Goal: Information Seeking & Learning: Learn about a topic

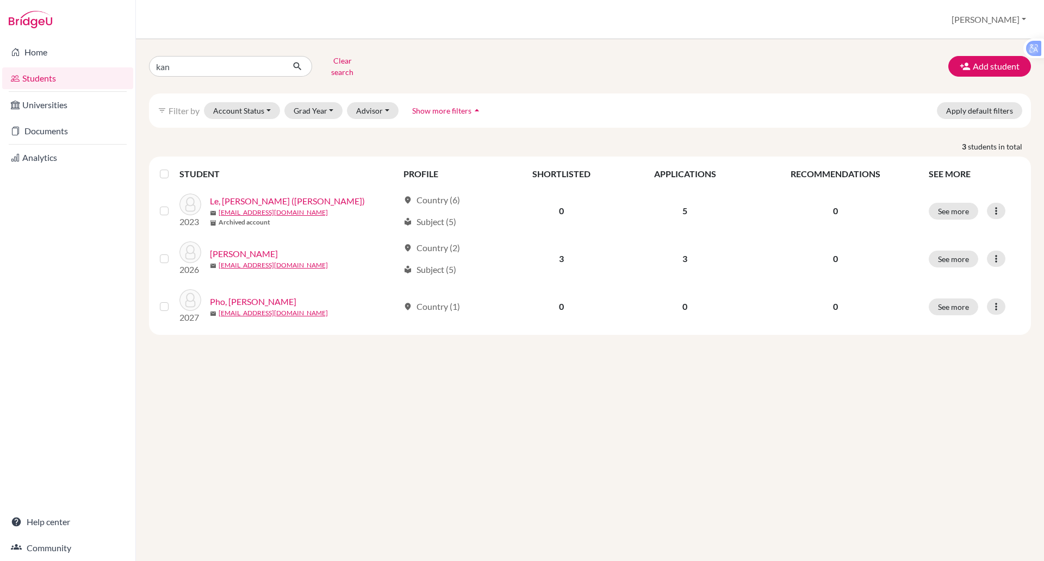
type input "kang"
click button "submit" at bounding box center [297, 66] width 29 height 21
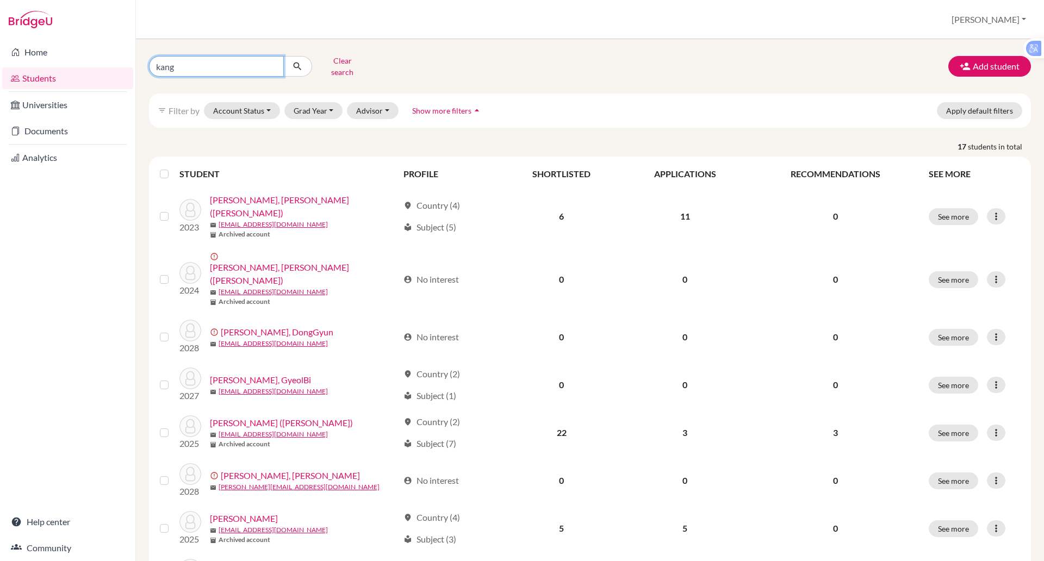
click at [197, 65] on input "kang" at bounding box center [216, 66] width 135 height 21
type input "kang min"
click button "submit" at bounding box center [297, 66] width 29 height 21
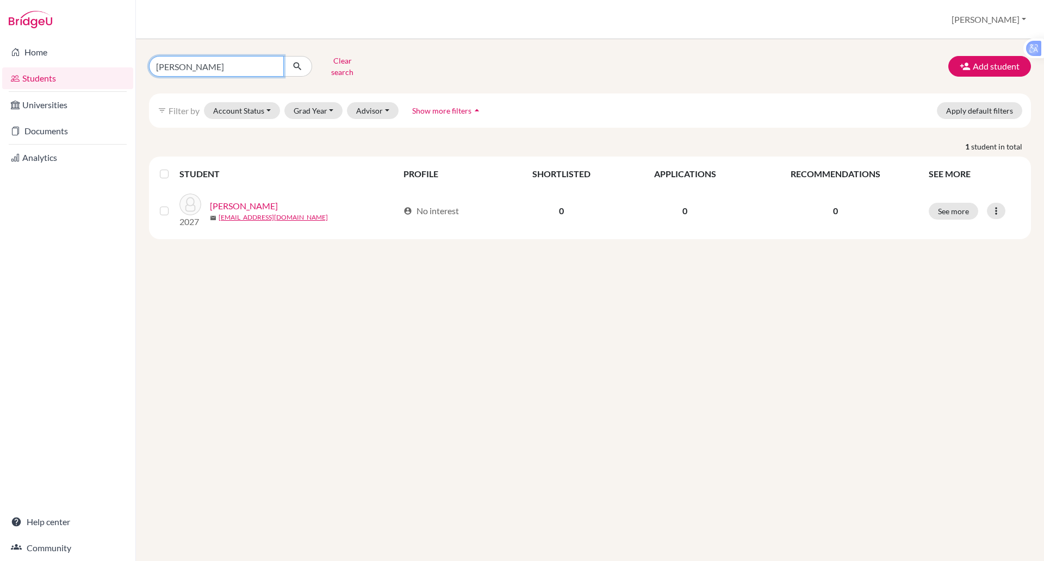
click at [227, 62] on input "kang min" at bounding box center [216, 66] width 135 height 21
type input "[PERSON_NAME]"
click button "submit" at bounding box center [297, 66] width 29 height 21
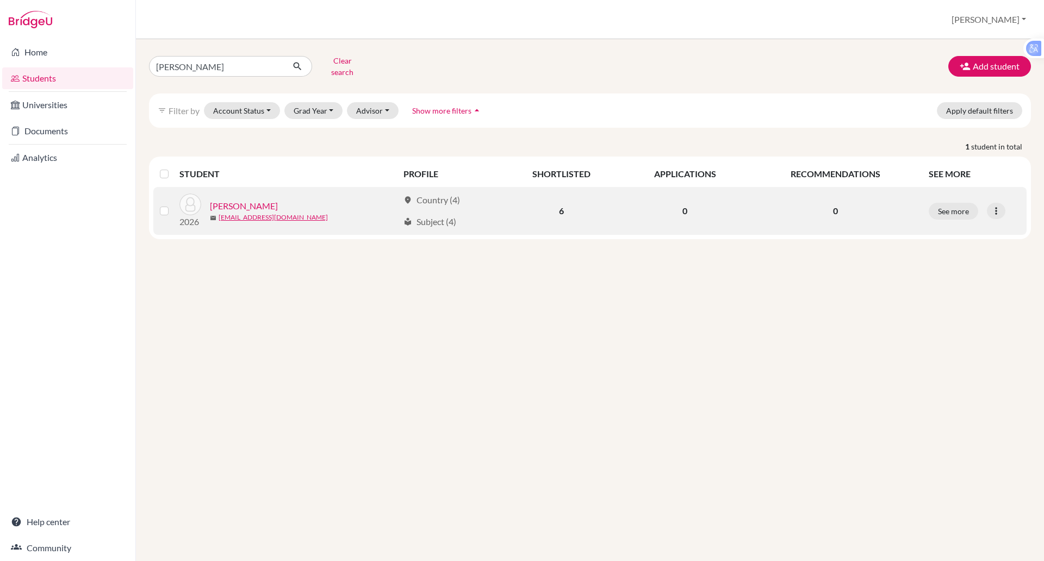
click at [232, 200] on link "[PERSON_NAME]" at bounding box center [244, 206] width 68 height 13
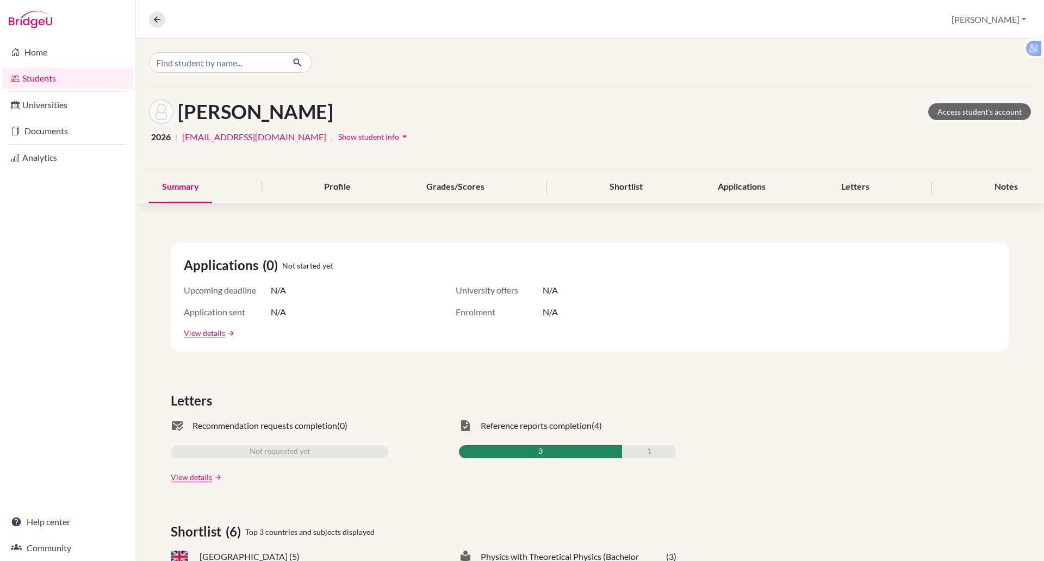
click at [338, 140] on span "Show student info" at bounding box center [368, 136] width 61 height 9
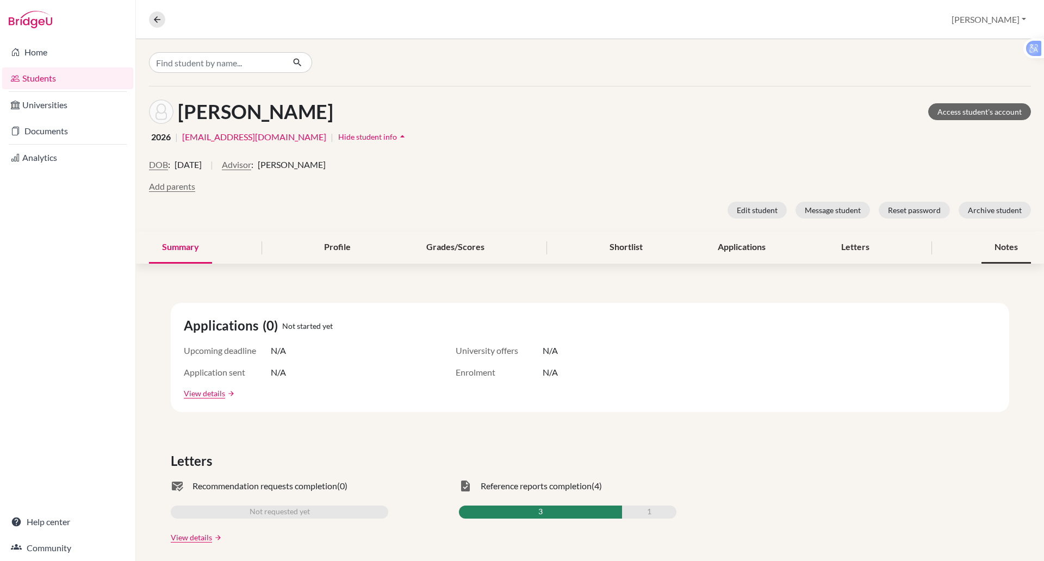
click at [988, 245] on div "Notes" at bounding box center [1006, 248] width 49 height 32
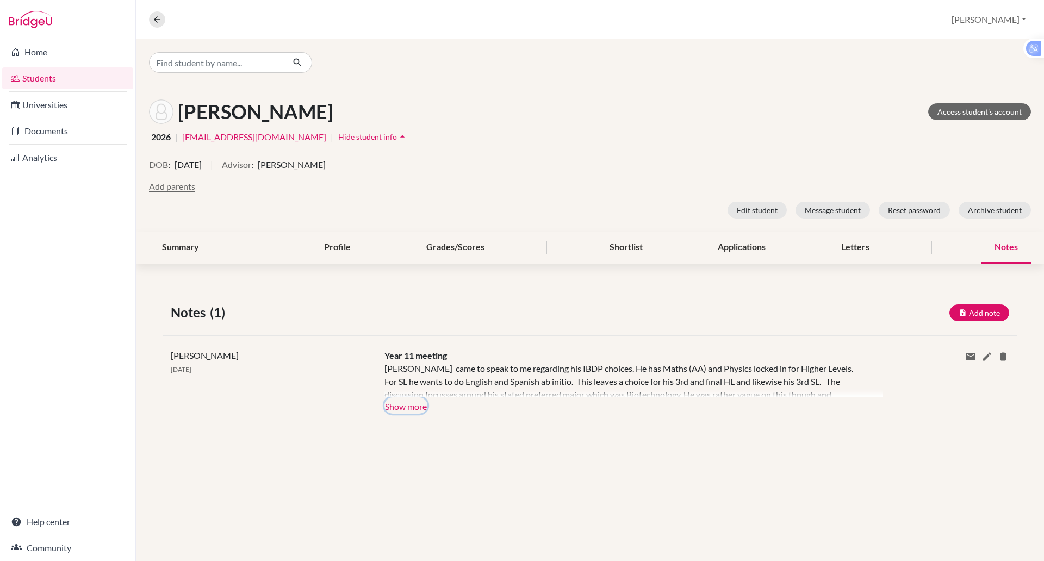
click at [418, 411] on button "Show more" at bounding box center [406, 406] width 43 height 16
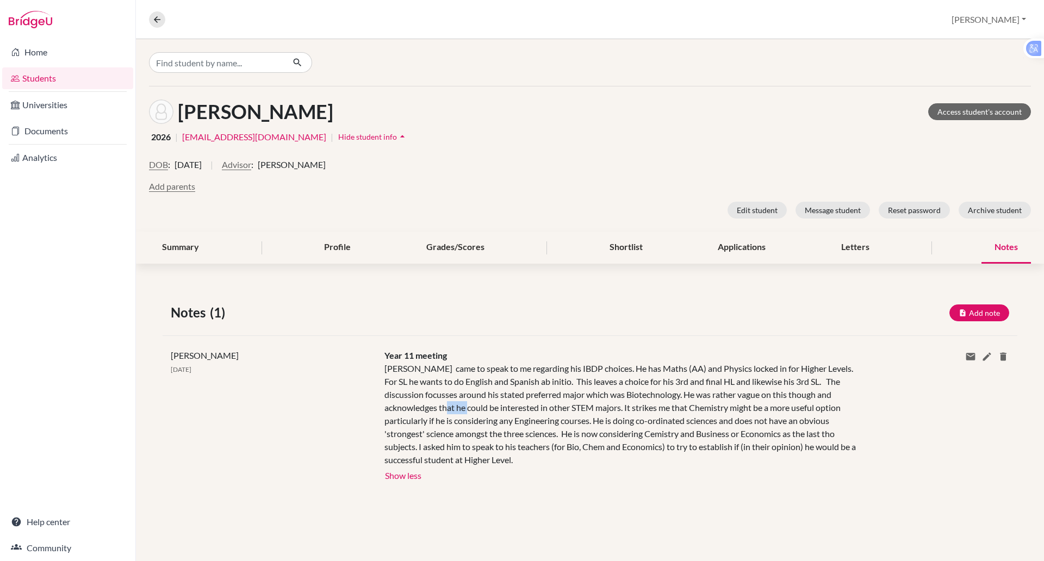
click at [418, 411] on div "KangMin came to speak to me regarding his IBDP choices. He has Maths (AA) and P…" at bounding box center [626, 414] width 482 height 104
click at [538, 350] on div "Year 11 meeting KangMin came to speak to me regarding his IBDP choices. He has …" at bounding box center [625, 416] width 499 height 134
click at [752, 250] on div "Applications" at bounding box center [742, 248] width 74 height 32
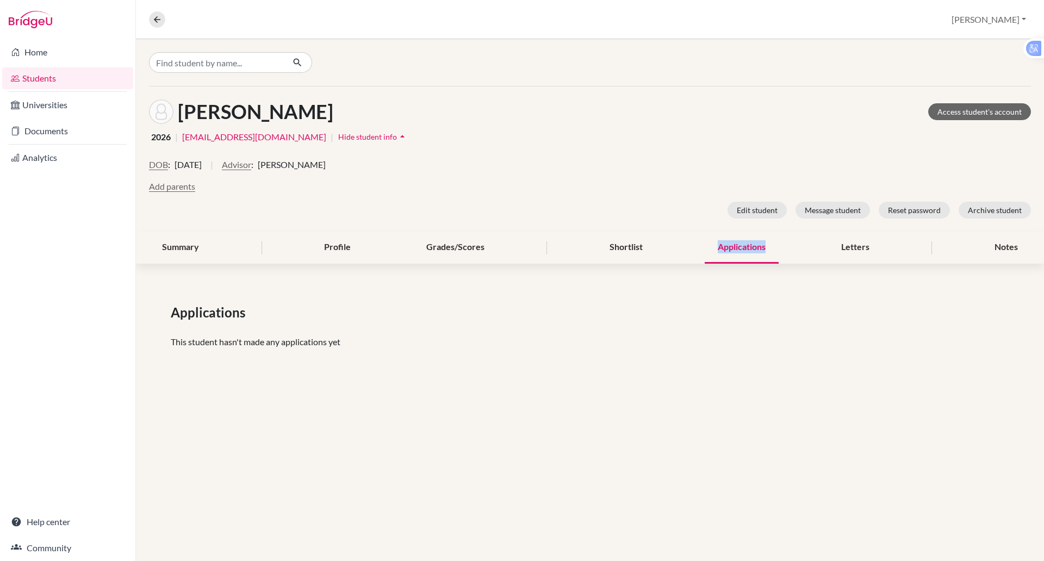
click at [752, 250] on div "Applications" at bounding box center [742, 248] width 74 height 32
click at [992, 245] on div "Notes" at bounding box center [1006, 248] width 49 height 32
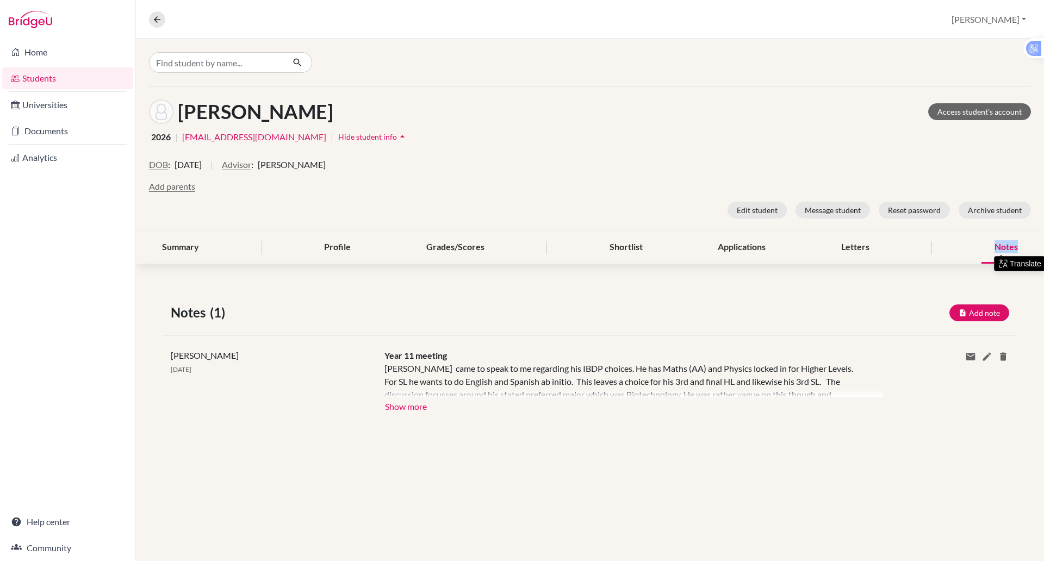
click at [992, 245] on div "Notes" at bounding box center [1006, 248] width 49 height 32
click at [422, 407] on button "Show more" at bounding box center [406, 406] width 43 height 16
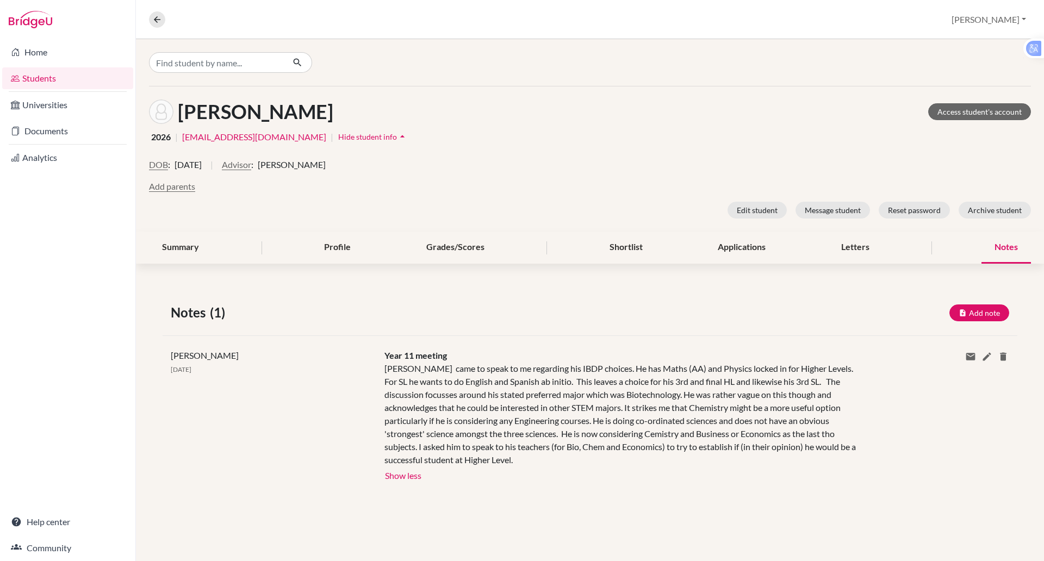
click at [331, 385] on div "Paul Rispin 29 Feb 2024" at bounding box center [270, 416] width 214 height 134
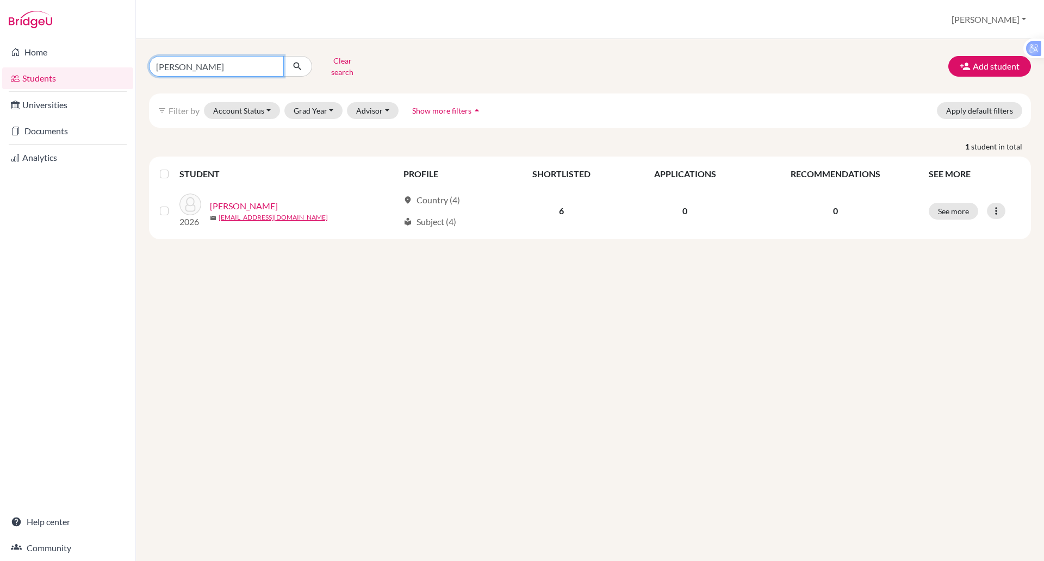
click at [224, 64] on input "[PERSON_NAME]" at bounding box center [216, 66] width 135 height 21
type input "k"
type input "[PERSON_NAME]"
click at [224, 102] on button "Account Status" at bounding box center [242, 110] width 76 height 17
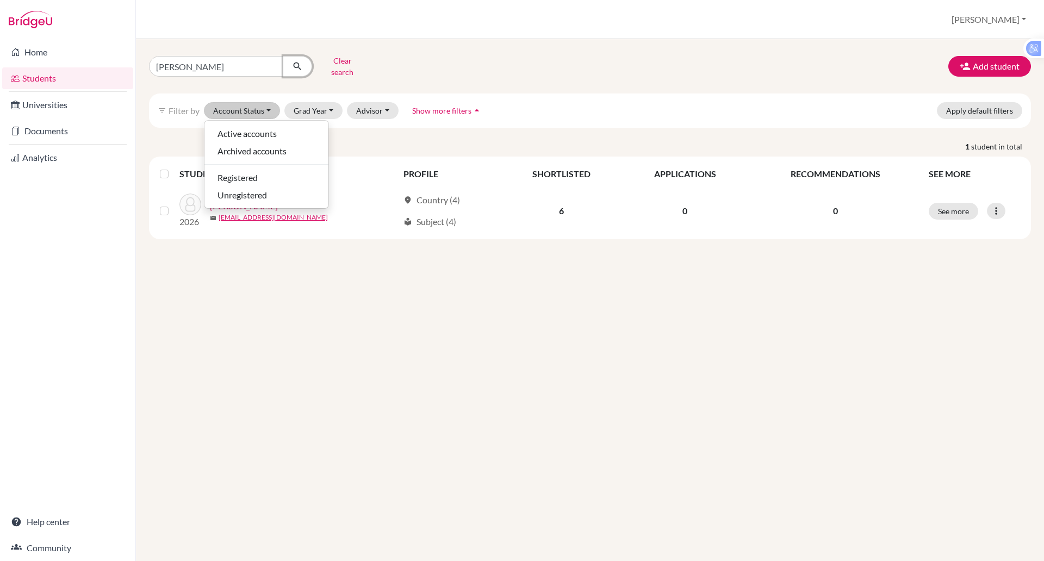
click at [294, 62] on icon "submit" at bounding box center [297, 66] width 11 height 11
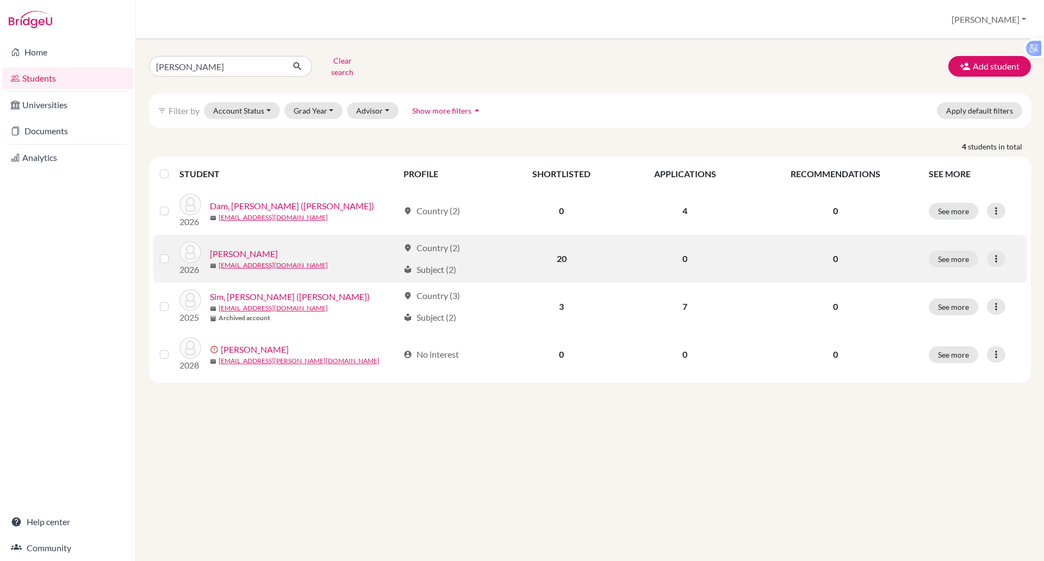
click at [243, 247] on link "[PERSON_NAME]" at bounding box center [244, 253] width 68 height 13
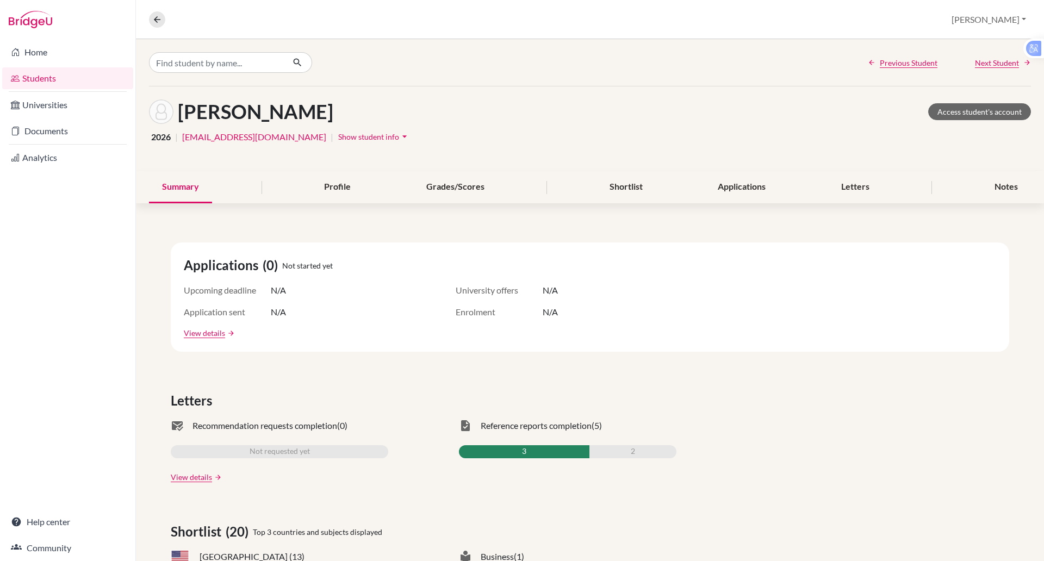
click at [338, 138] on span "Show student info" at bounding box center [368, 136] width 61 height 9
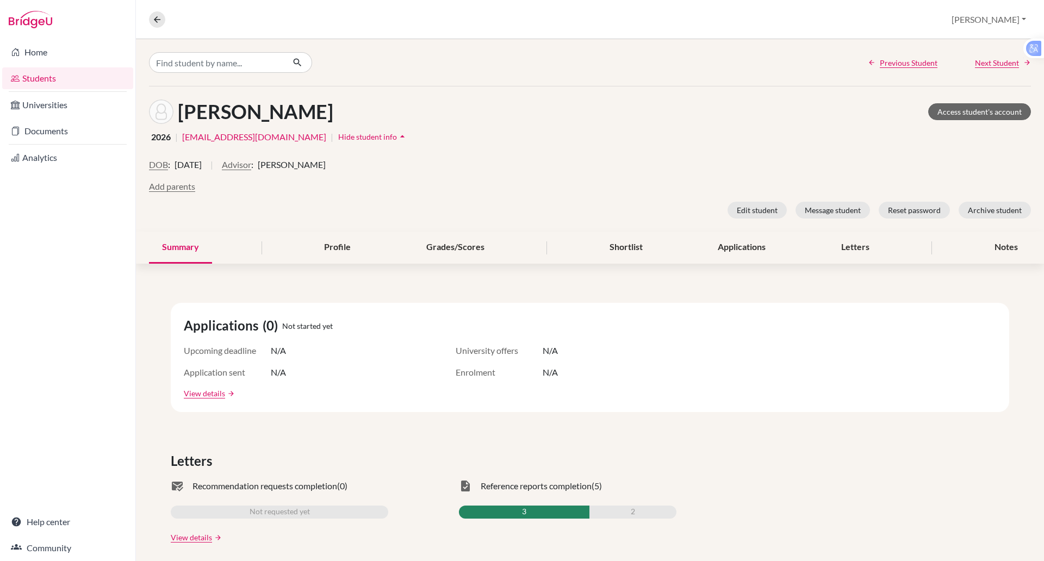
click at [338, 138] on span "Hide student info" at bounding box center [367, 136] width 59 height 9
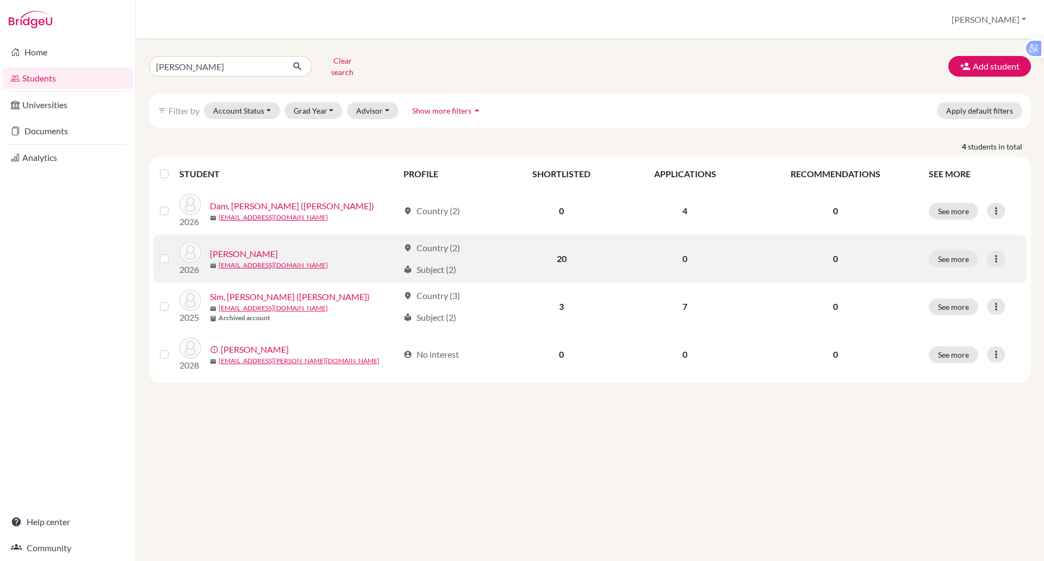
click at [235, 248] on link "[PERSON_NAME]" at bounding box center [244, 253] width 68 height 13
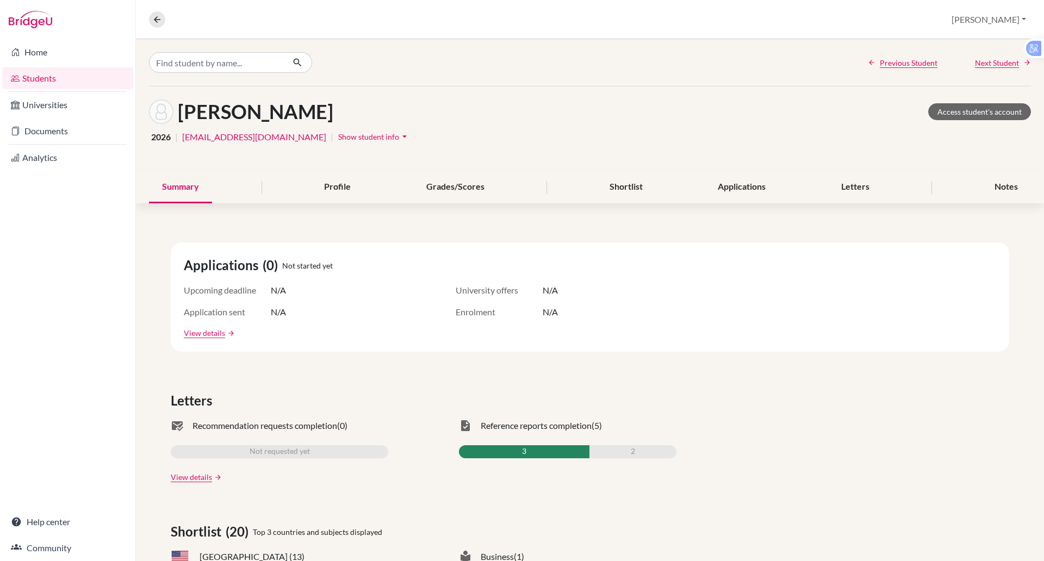
click at [346, 131] on button "Show student info arrow_drop_down" at bounding box center [374, 136] width 73 height 17
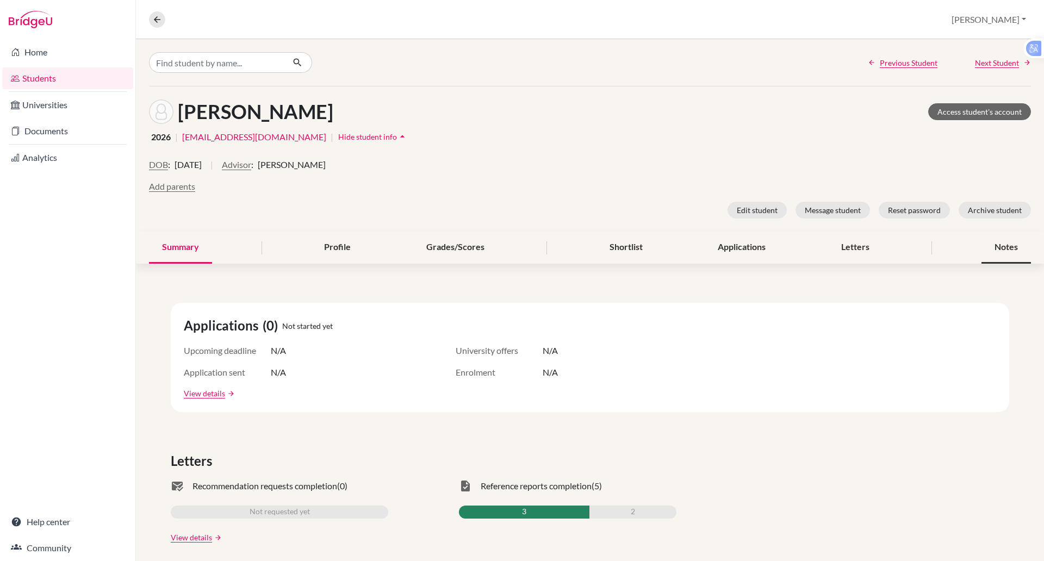
click at [990, 246] on div "Notes" at bounding box center [1006, 248] width 49 height 32
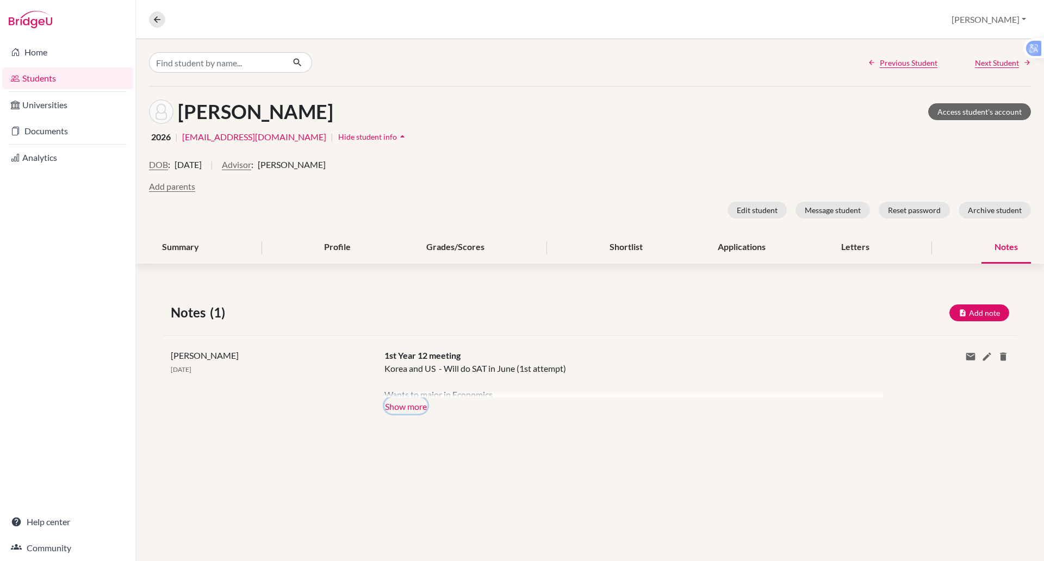
click at [407, 405] on button "Show more" at bounding box center [406, 406] width 43 height 16
click at [407, 398] on div "Korea and US - Will do SAT in June (1st attempt) Wants to major in Economics Cu…" at bounding box center [626, 379] width 482 height 35
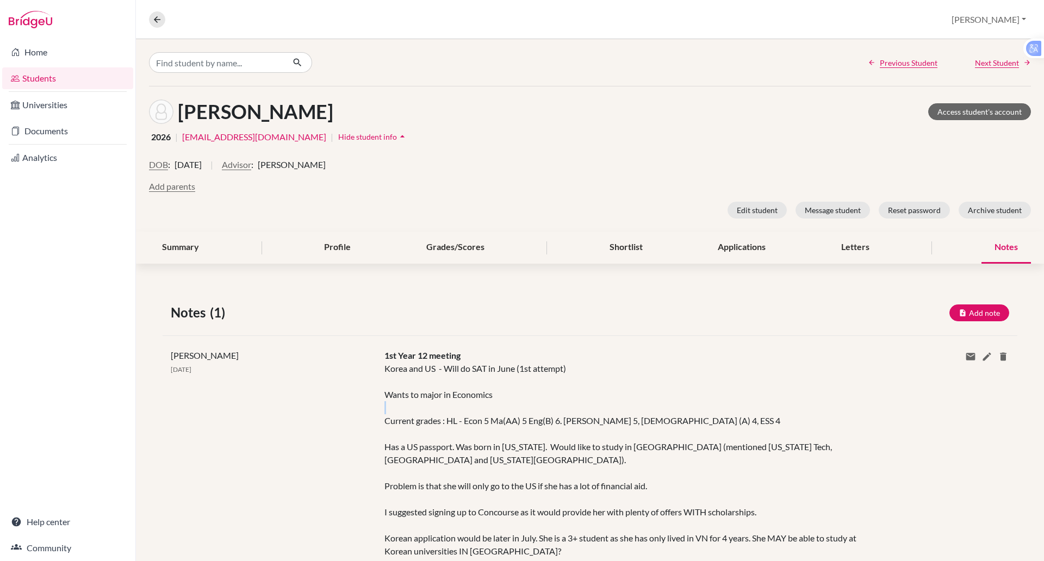
click at [382, 156] on div "[PERSON_NAME] Access student's account 2026 | [EMAIL_ADDRESS][DOMAIN_NAME] | Hi…" at bounding box center [590, 158] width 908 height 145
drag, startPoint x: 722, startPoint y: 126, endPoint x: 729, endPoint y: 127, distance: 7.6
click at [729, 127] on div "[PERSON_NAME] Access student's account 2026 | [EMAIL_ADDRESS][DOMAIN_NAME] | Hi…" at bounding box center [590, 158] width 908 height 145
